Goal: Task Accomplishment & Management: Use online tool/utility

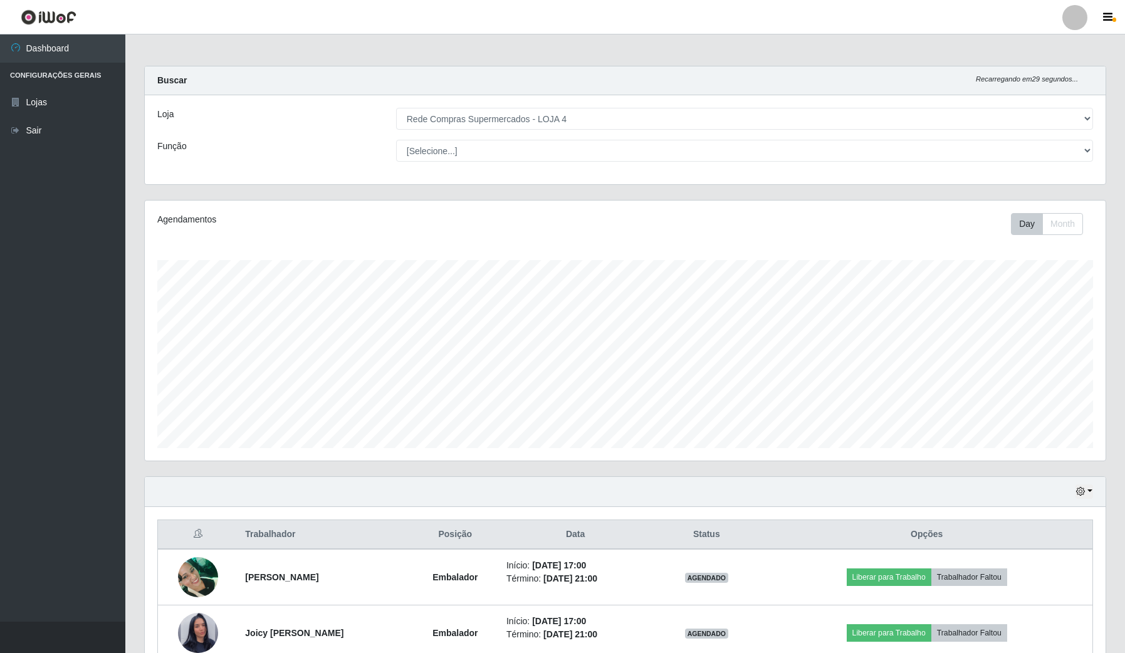
select select "159"
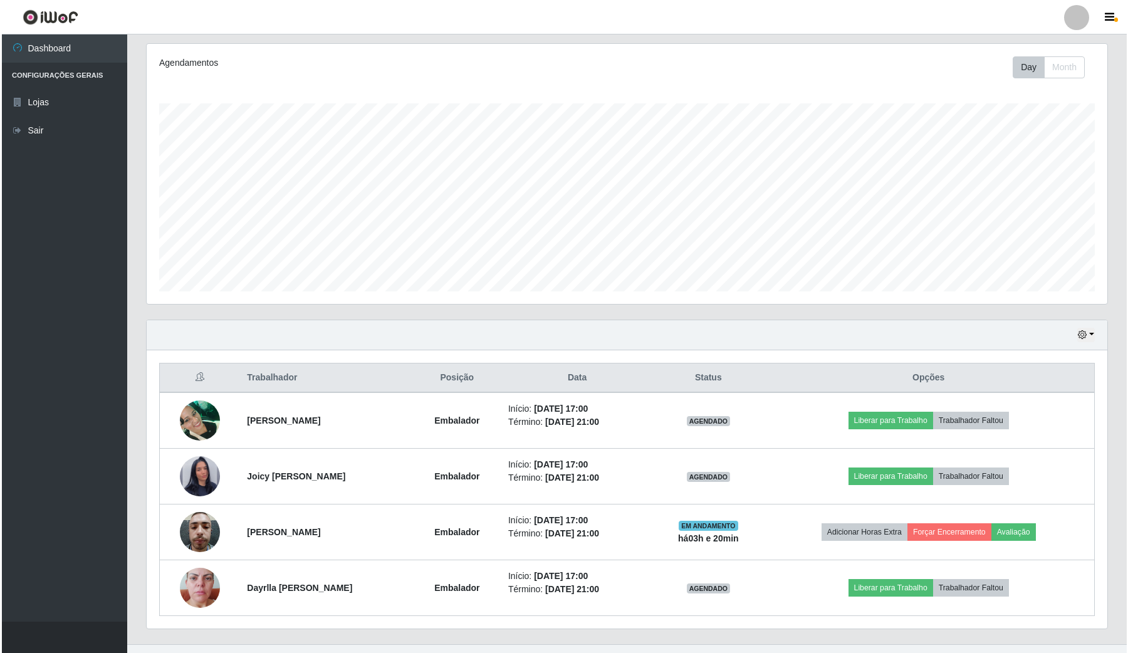
scroll to position [261, 960]
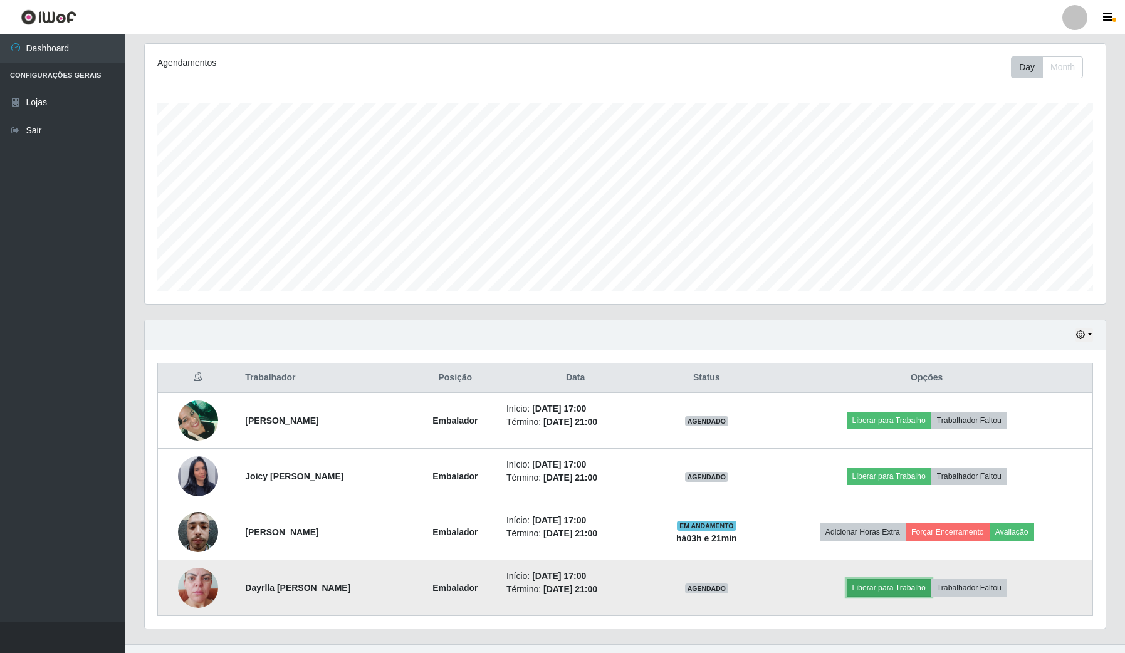
click at [915, 594] on button "Liberar para Trabalho" at bounding box center [889, 588] width 85 height 18
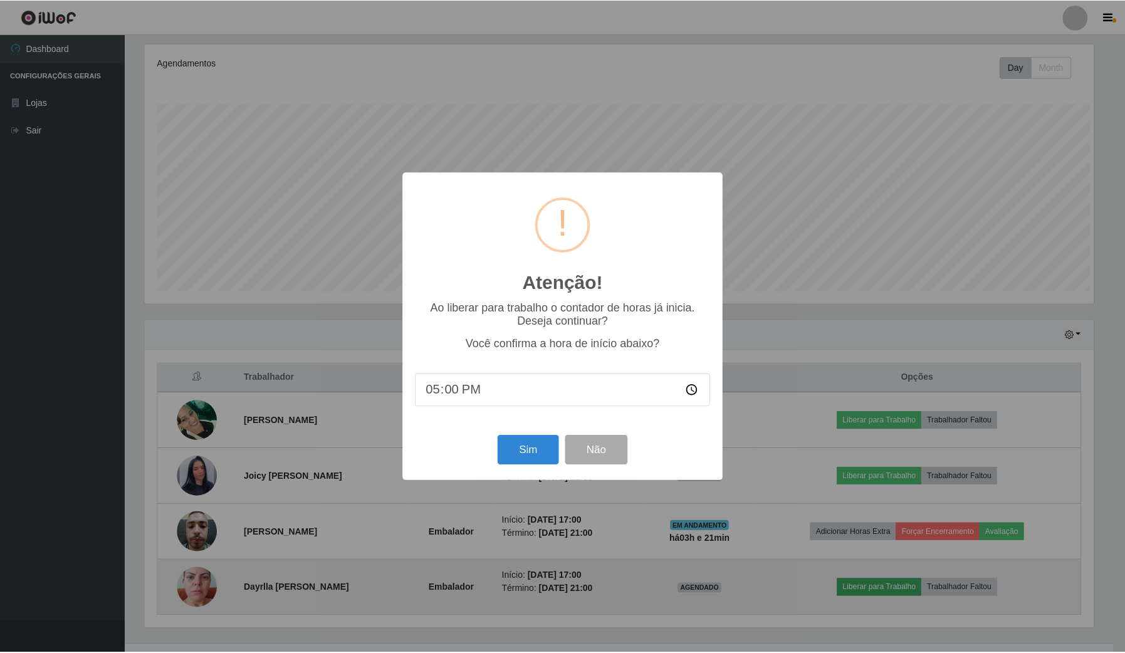
scroll to position [261, 952]
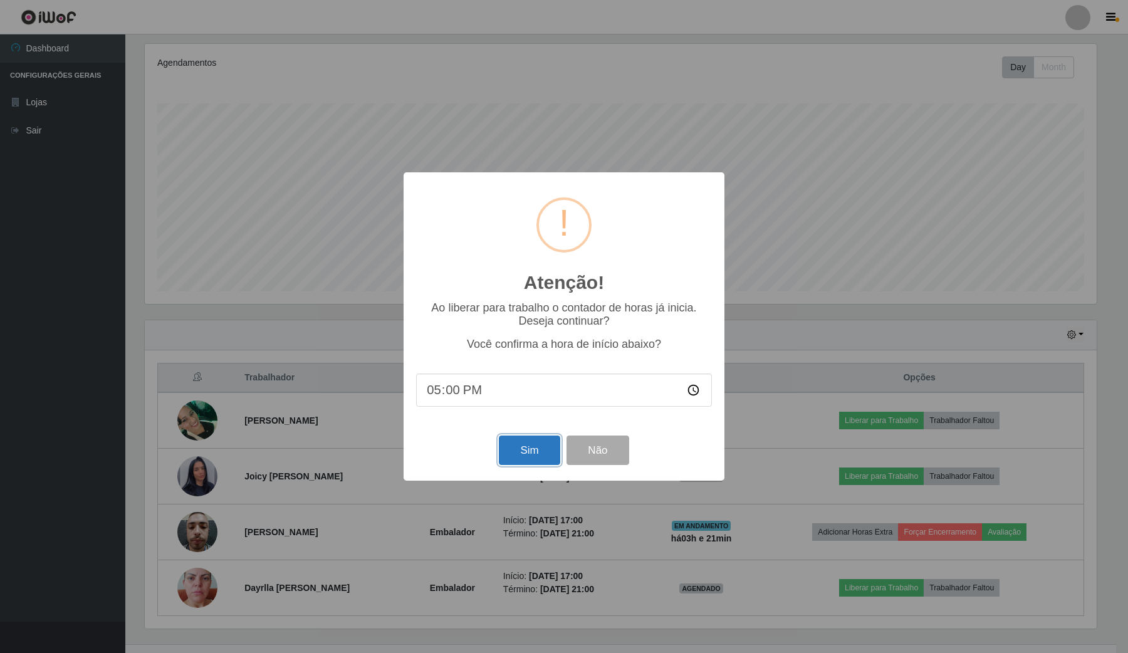
click at [540, 453] on button "Sim" at bounding box center [529, 450] width 61 height 29
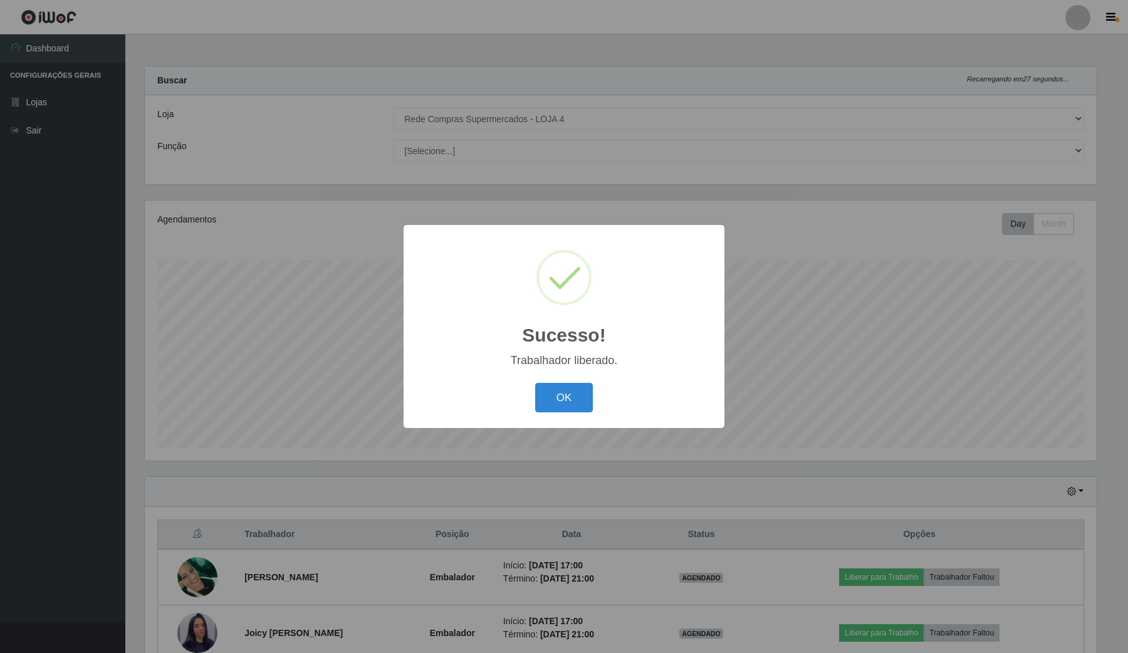
click at [575, 416] on div "OK Cancel" at bounding box center [564, 398] width 296 height 36
click at [583, 401] on button "OK" at bounding box center [564, 397] width 58 height 29
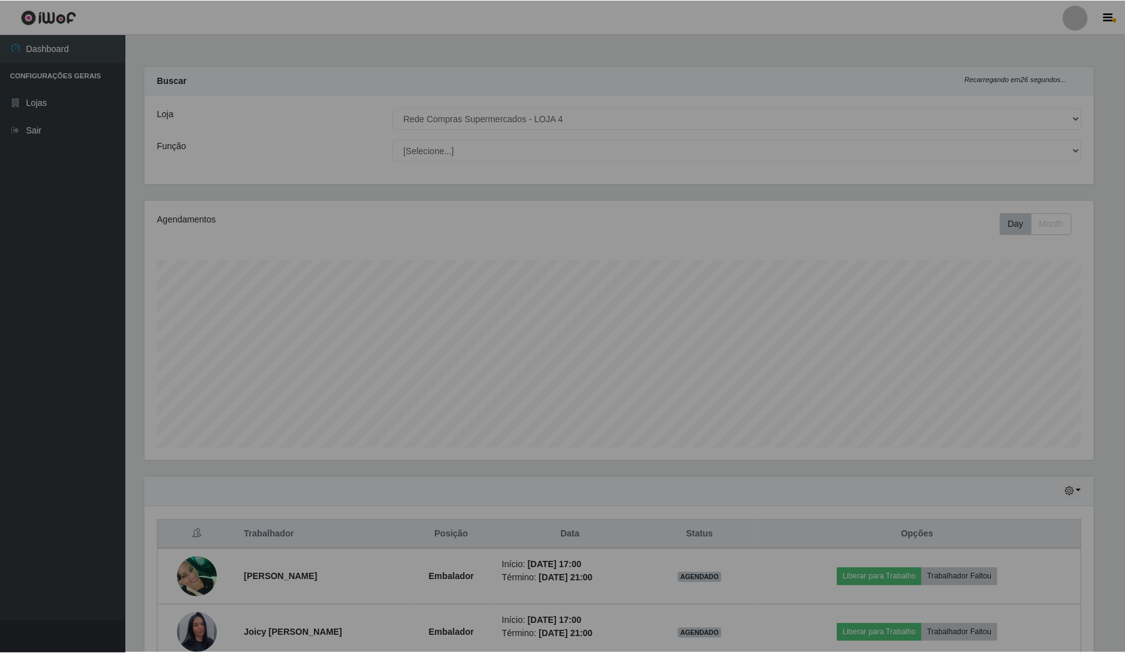
scroll to position [261, 960]
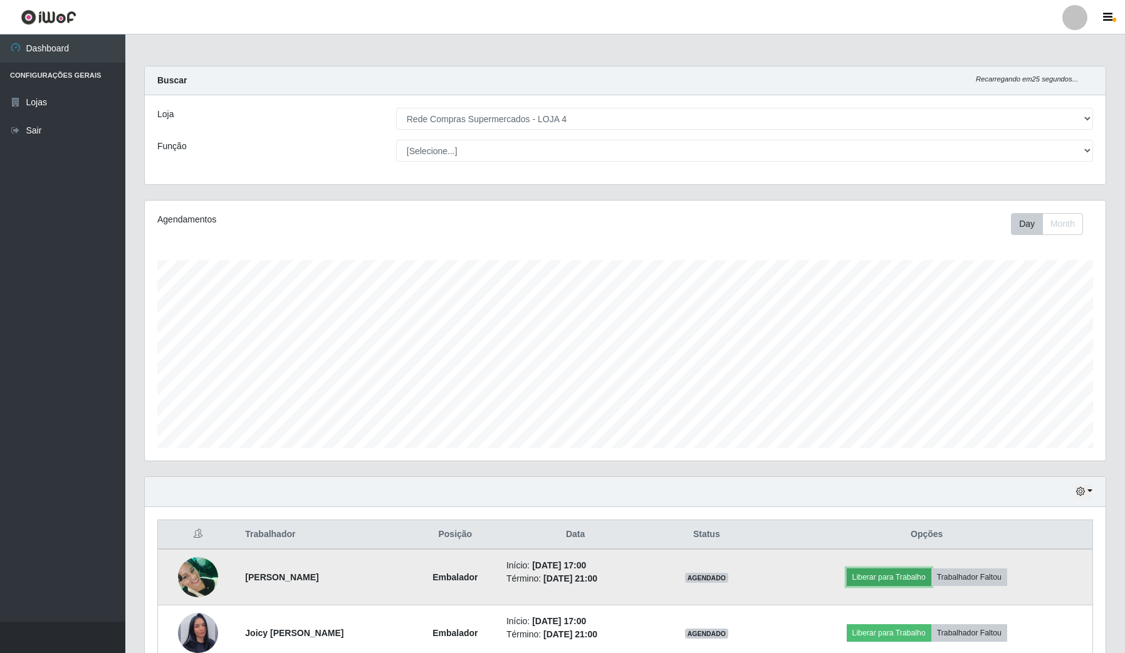
click at [906, 570] on button "Liberar para Trabalho" at bounding box center [889, 578] width 85 height 18
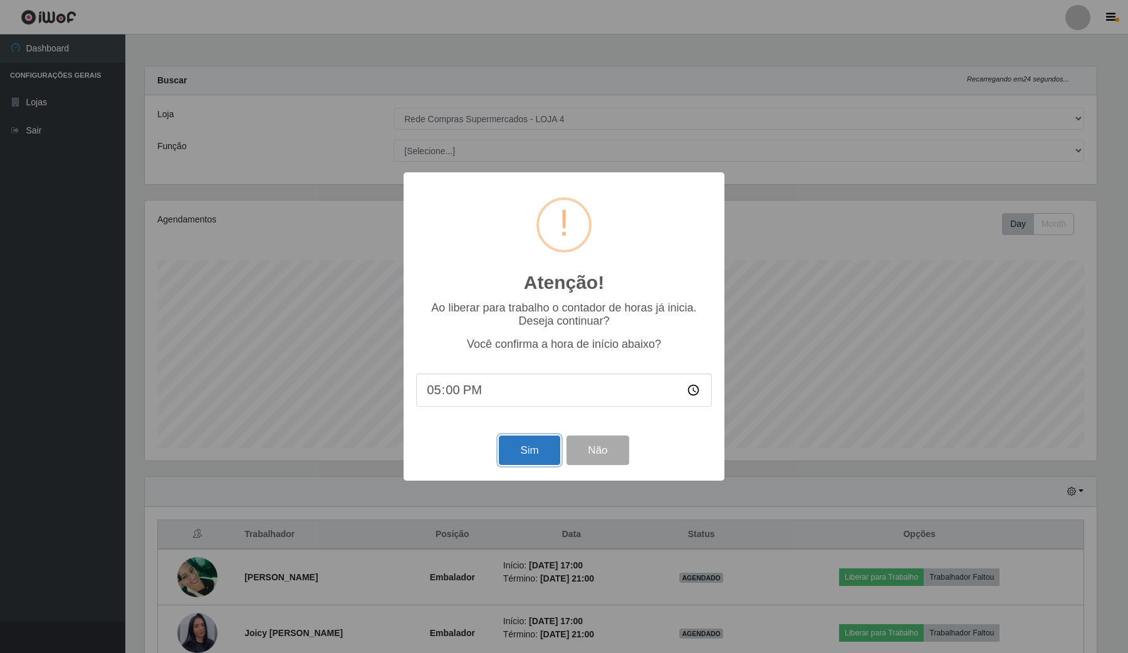
click at [525, 449] on button "Sim" at bounding box center [529, 450] width 61 height 29
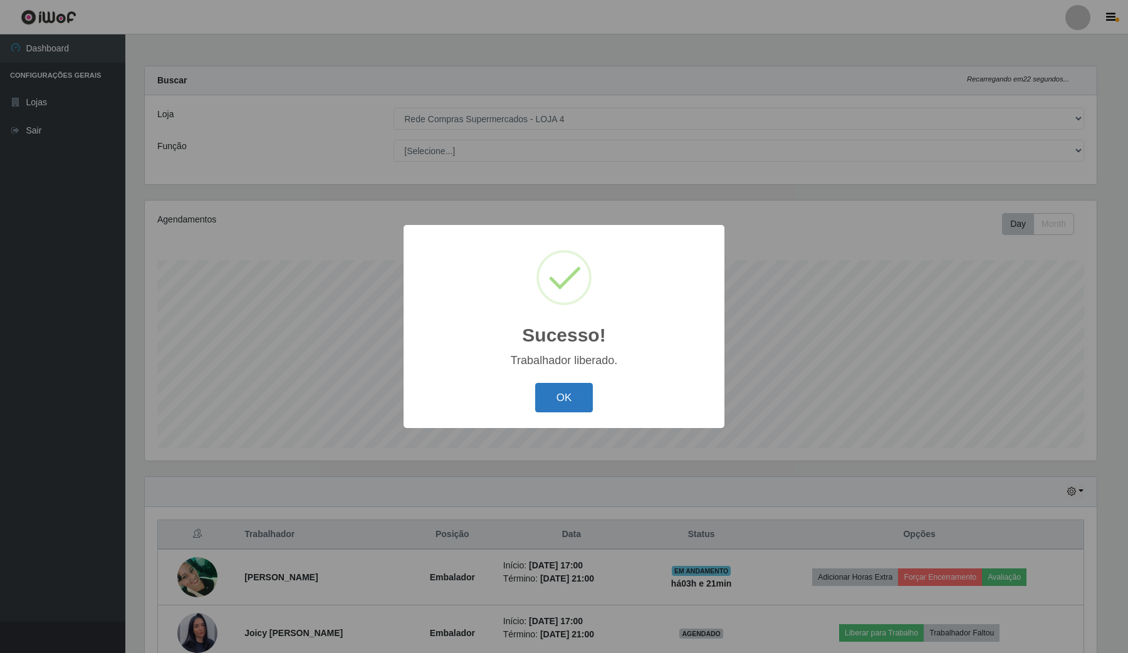
click at [580, 395] on button "OK" at bounding box center [564, 397] width 58 height 29
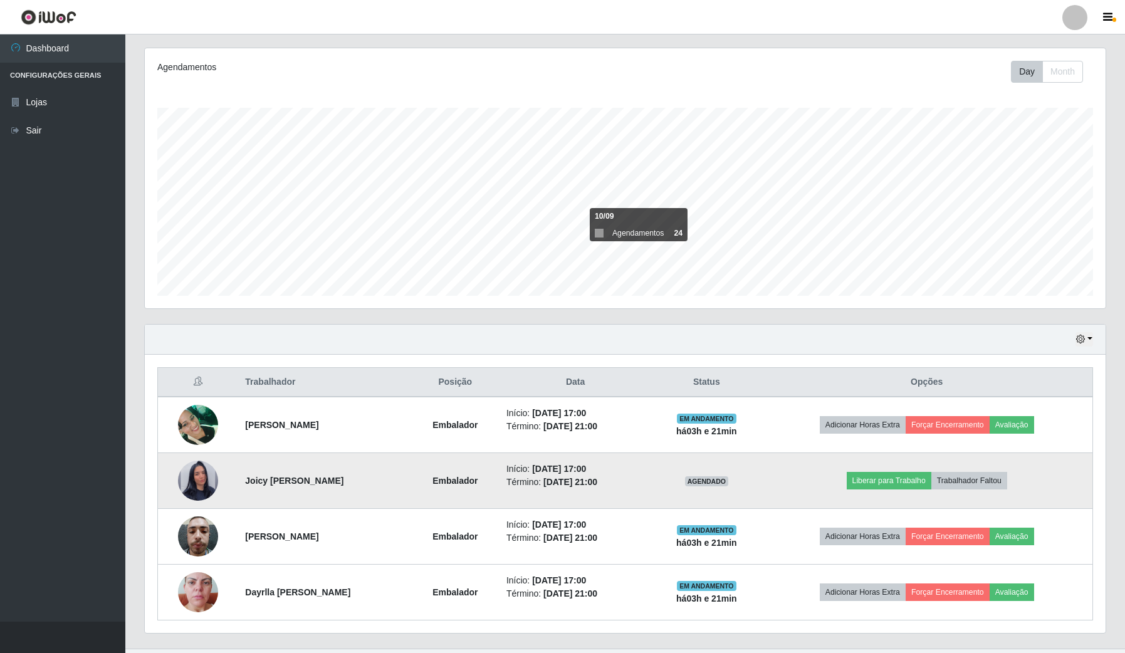
scroll to position [157, 0]
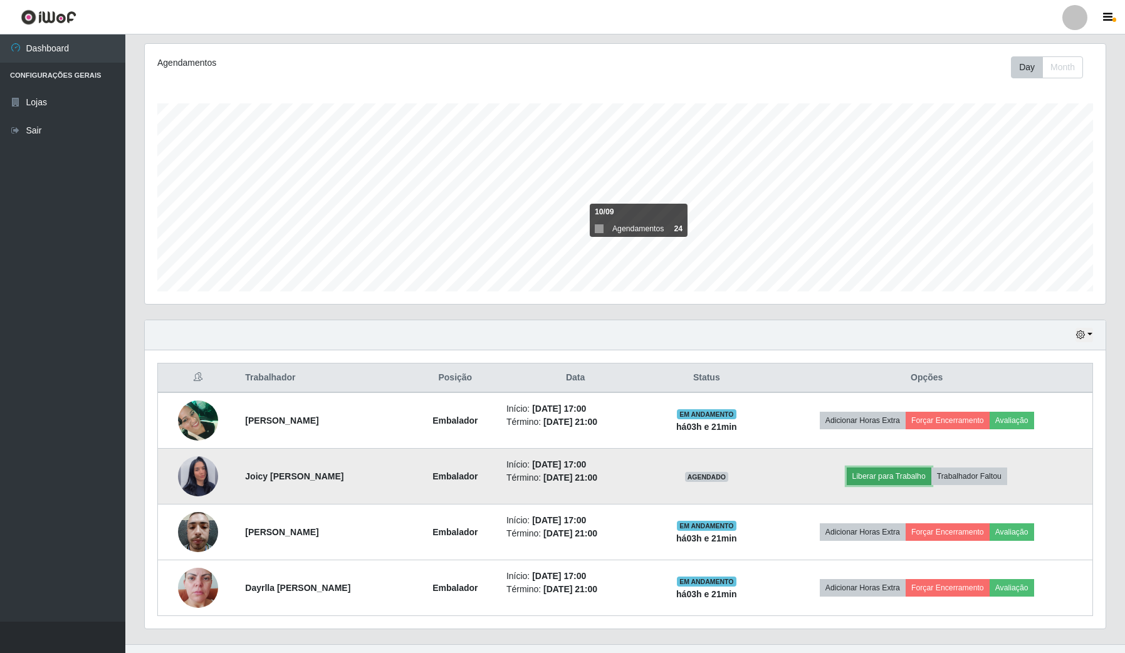
click at [928, 476] on button "Liberar para Trabalho" at bounding box center [889, 477] width 85 height 18
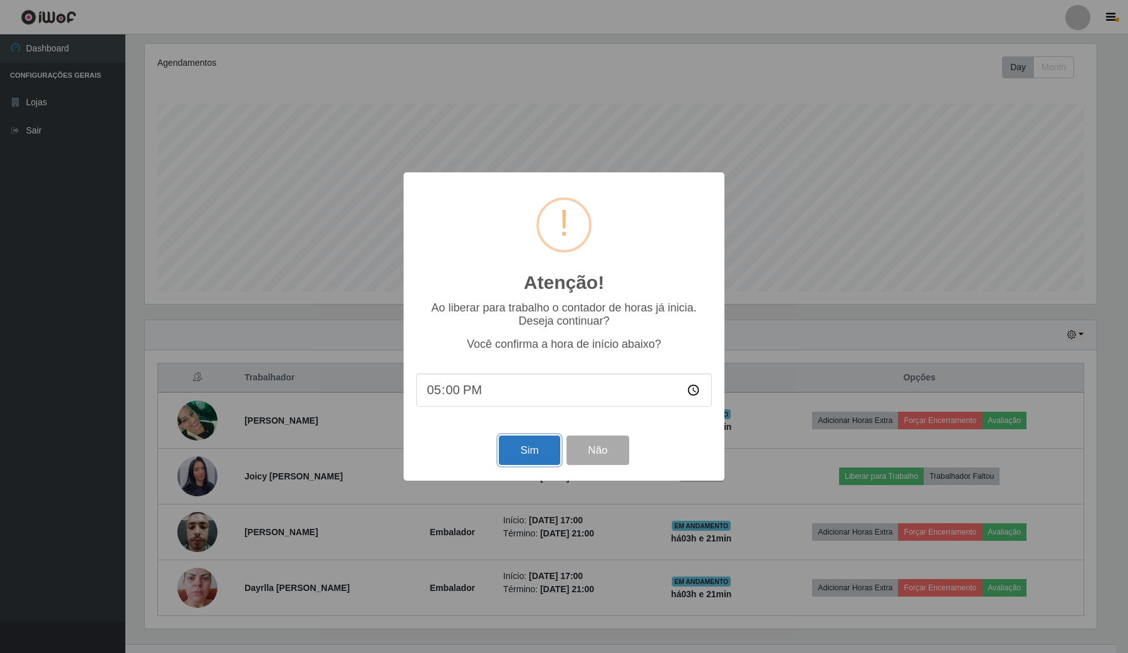
click at [537, 461] on button "Sim" at bounding box center [529, 450] width 61 height 29
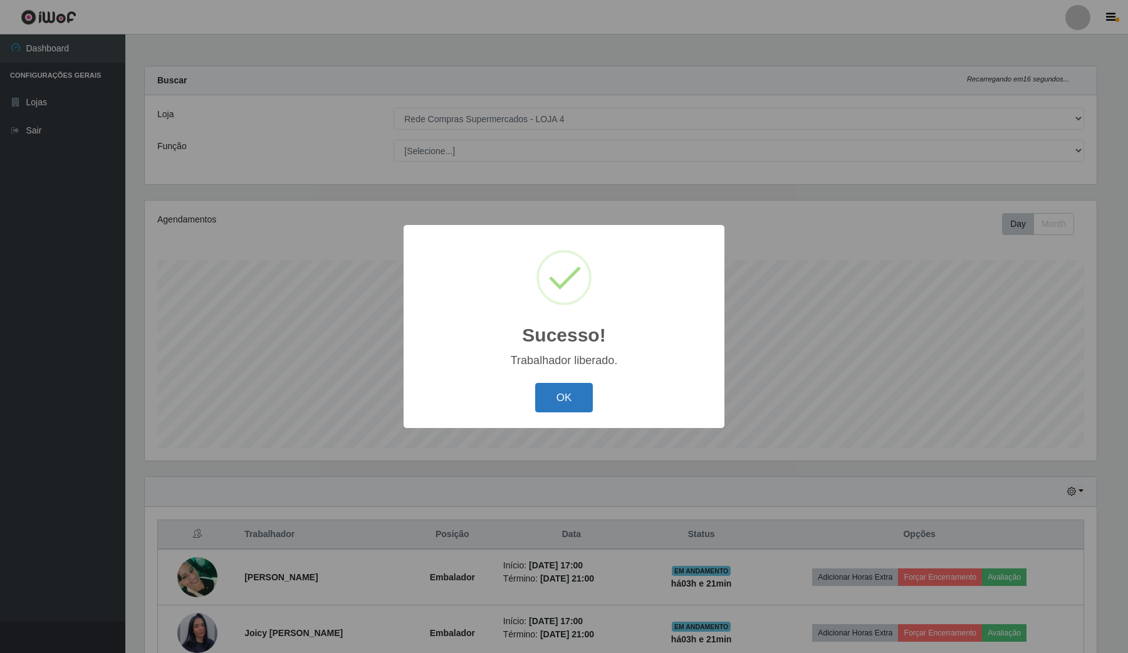
click at [577, 394] on button "OK" at bounding box center [564, 397] width 58 height 29
